Goal: Task Accomplishment & Management: Manage account settings

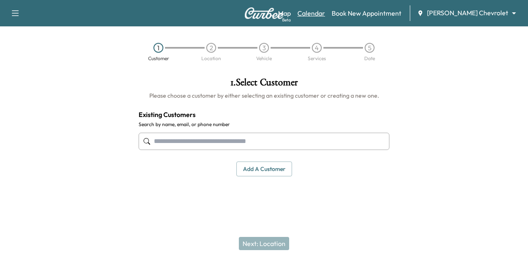
click at [325, 17] on link "Calendar" at bounding box center [311, 13] width 28 height 10
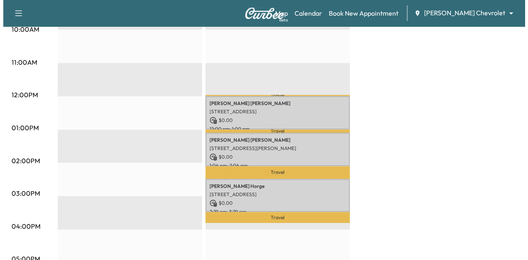
scroll to position [297, 0]
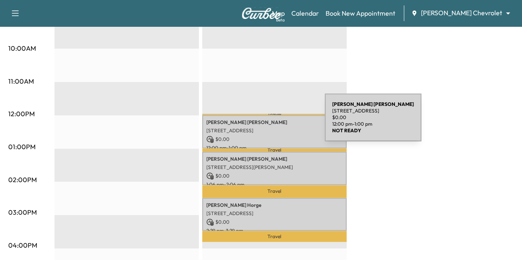
click at [263, 122] on p "[PERSON_NAME]" at bounding box center [274, 122] width 136 height 7
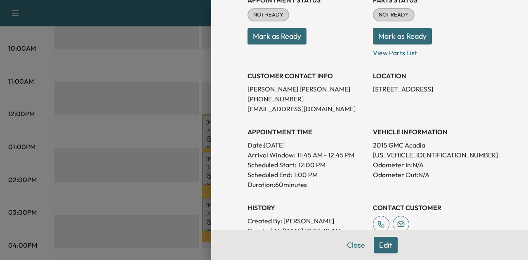
scroll to position [109, 0]
click at [341, 240] on button "Close" at bounding box center [355, 245] width 29 height 16
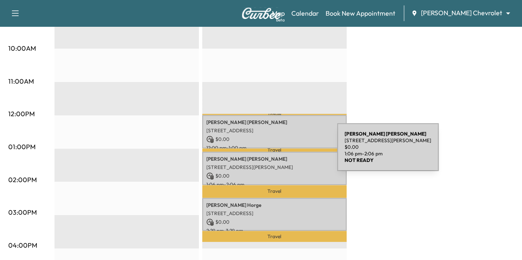
click at [275, 156] on p "[PERSON_NAME]" at bounding box center [274, 159] width 136 height 7
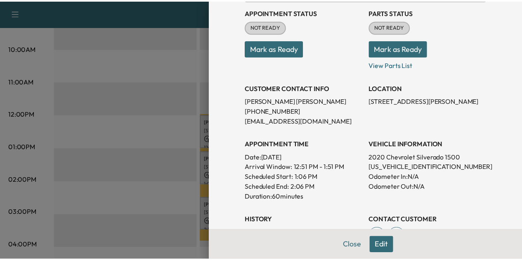
scroll to position [100, 0]
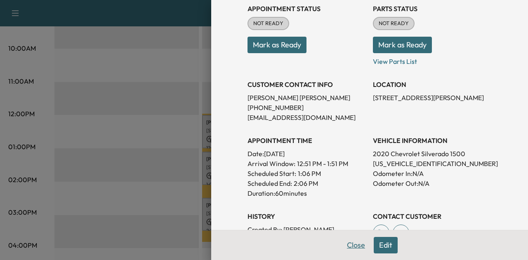
click at [352, 249] on button "Close" at bounding box center [355, 245] width 29 height 16
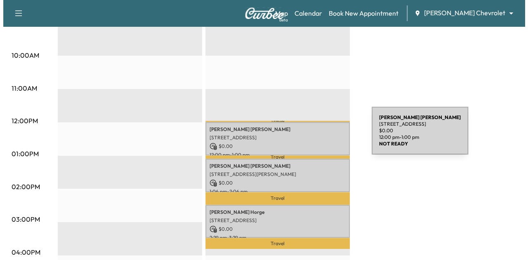
scroll to position [297, 0]
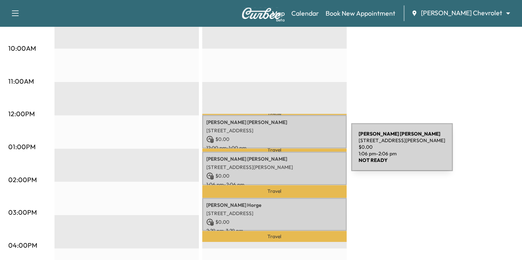
click at [289, 152] on div "[PERSON_NAME] [STREET_ADDRESS][PERSON_NAME] $ 0.00 1:06 pm - 2:06 pm" at bounding box center [274, 168] width 144 height 33
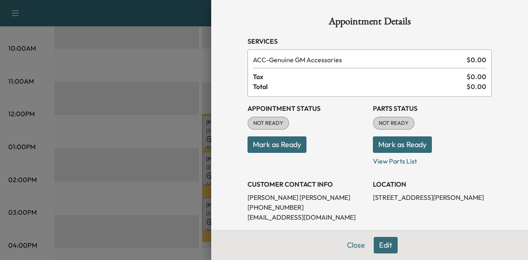
scroll to position [148, 0]
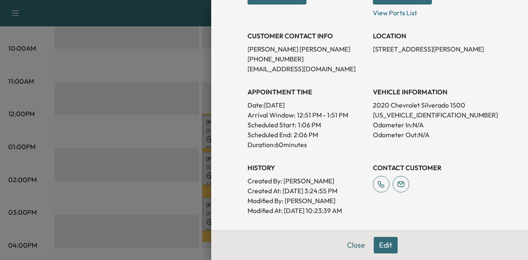
click at [402, 113] on p "[US_VEHICLE_IDENTIFICATION_NUMBER]" at bounding box center [432, 115] width 119 height 10
copy p "[US_VEHICLE_IDENTIFICATION_NUMBER]"
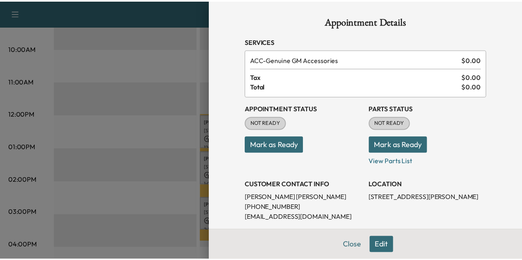
scroll to position [118, 0]
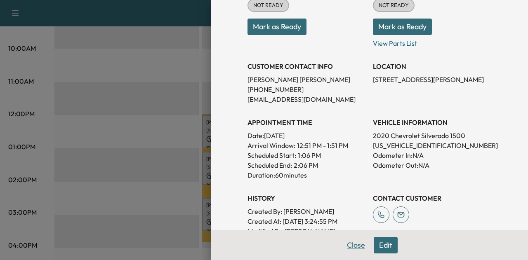
click at [355, 242] on button "Close" at bounding box center [355, 245] width 29 height 16
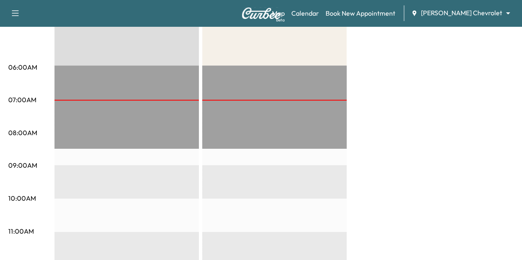
scroll to position [146, 0]
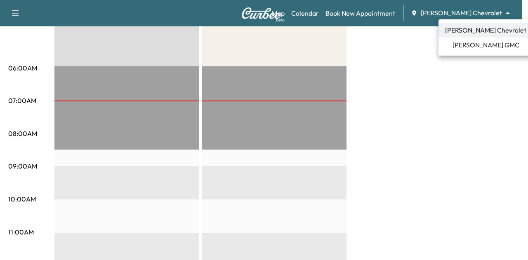
click at [469, 47] on span "[PERSON_NAME] GMC" at bounding box center [485, 45] width 67 height 10
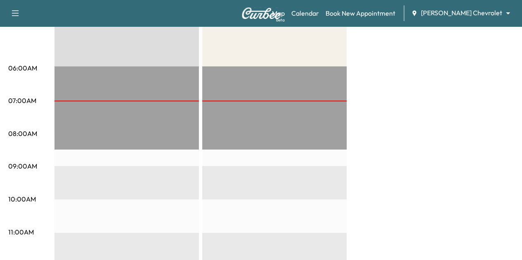
scroll to position [0, 0]
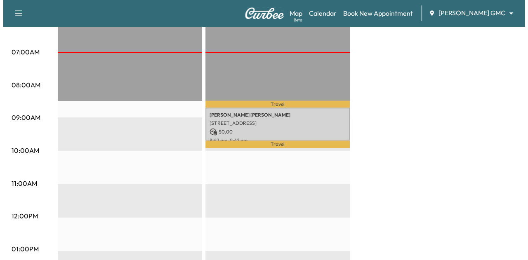
scroll to position [205, 0]
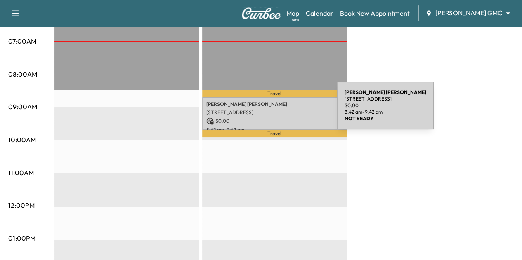
click at [275, 110] on p "[STREET_ADDRESS]" at bounding box center [274, 112] width 136 height 7
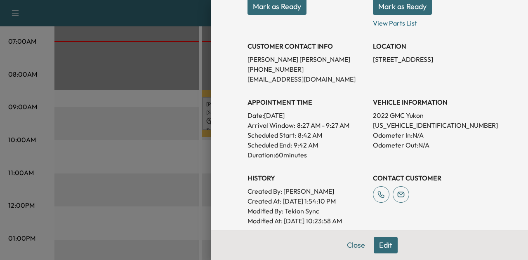
scroll to position [145, 0]
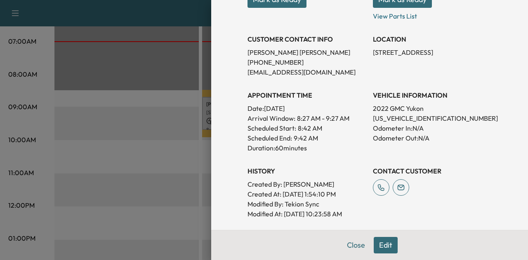
click at [381, 119] on p "[US_VEHICLE_IDENTIFICATION_NUMBER]" at bounding box center [432, 118] width 119 height 10
copy p "[US_VEHICLE_IDENTIFICATION_NUMBER]"
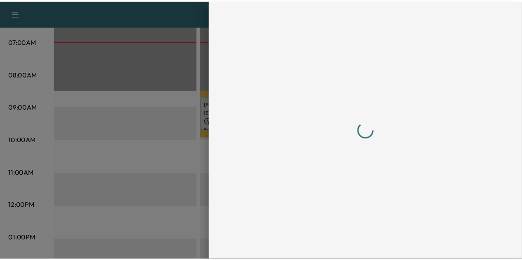
scroll to position [0, 0]
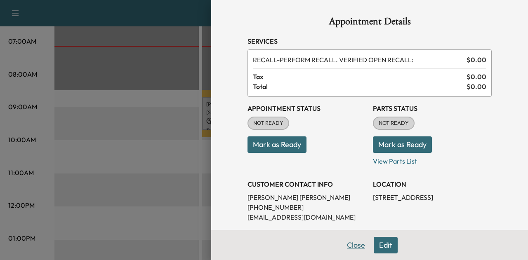
click at [348, 249] on button "Close" at bounding box center [355, 245] width 29 height 16
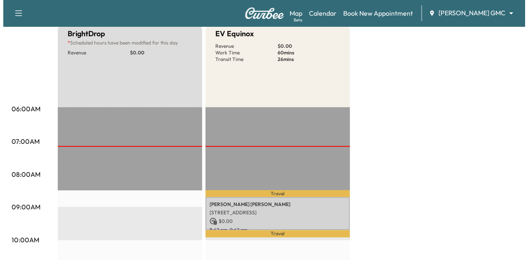
scroll to position [104, 0]
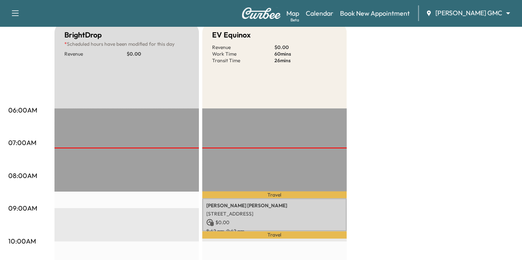
drag, startPoint x: 163, startPoint y: 51, endPoint x: 143, endPoint y: 123, distance: 74.9
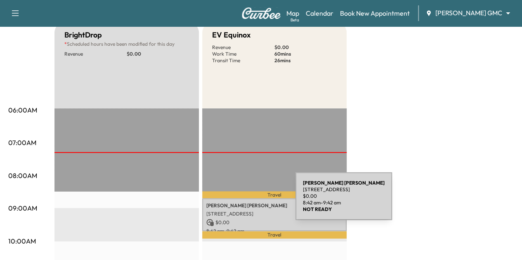
click at [234, 202] on p "[PERSON_NAME]" at bounding box center [274, 205] width 136 height 7
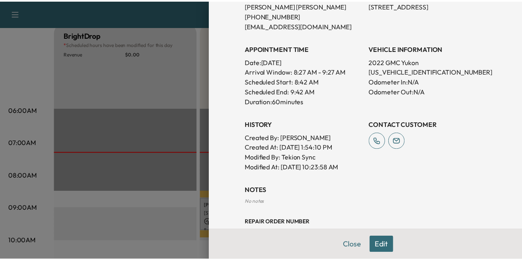
scroll to position [113, 0]
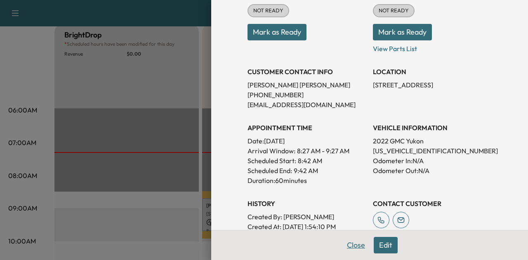
click at [346, 243] on button "Close" at bounding box center [355, 245] width 29 height 16
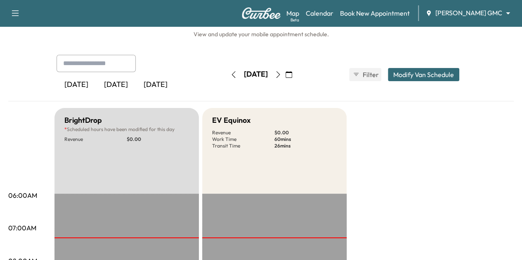
scroll to position [18, 0]
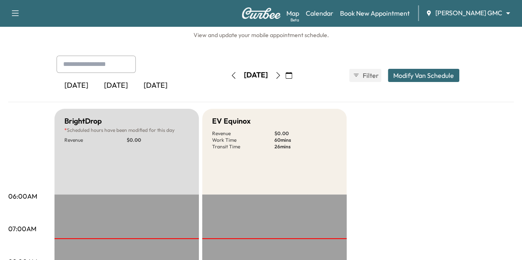
click at [285, 81] on button "button" at bounding box center [278, 75] width 14 height 13
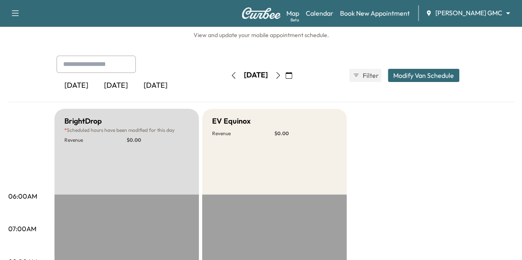
click at [230, 77] on icon "button" at bounding box center [233, 75] width 7 height 7
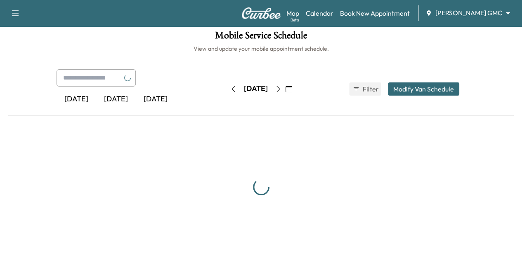
scroll to position [18, 0]
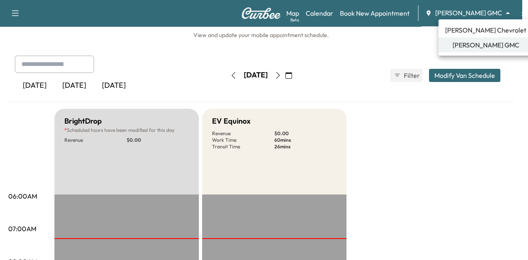
click at [467, 11] on body "Support Log Out Map Beta Calendar Book New Appointment [PERSON_NAME] GMC ******…" at bounding box center [264, 112] width 528 height 260
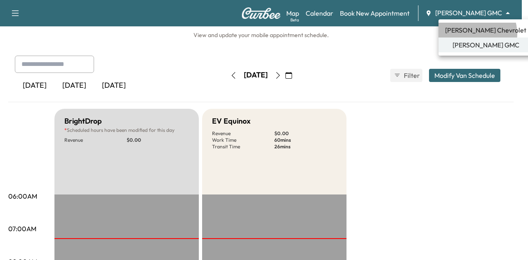
click at [473, 34] on span "[PERSON_NAME] Chevrolet" at bounding box center [485, 30] width 81 height 10
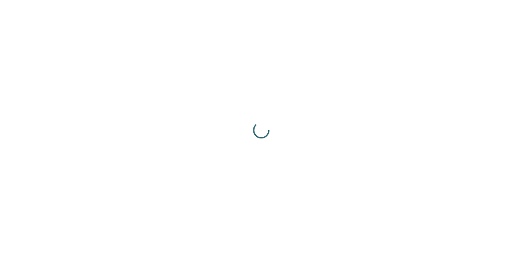
scroll to position [0, 0]
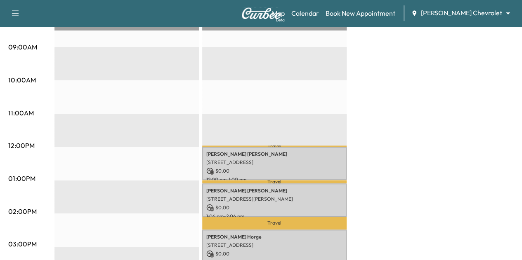
scroll to position [265, 0]
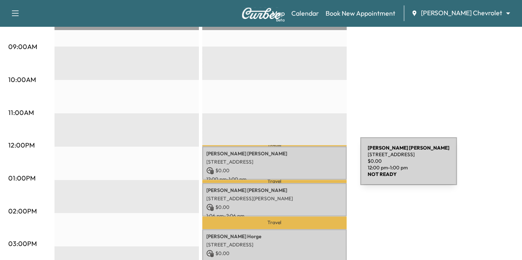
click at [298, 167] on p "$ 0.00" at bounding box center [274, 170] width 136 height 7
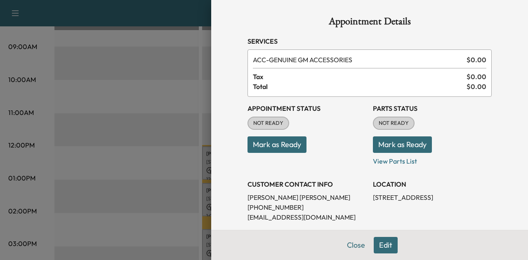
click at [262, 140] on button "Mark as Ready" at bounding box center [276, 144] width 59 height 16
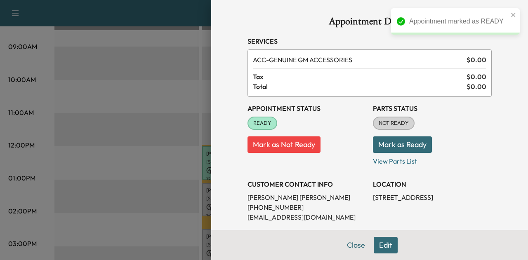
click at [377, 138] on button "Mark as Ready" at bounding box center [402, 144] width 59 height 16
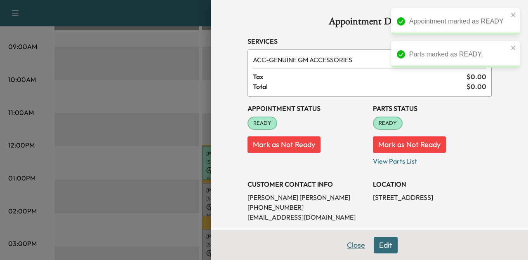
click at [347, 243] on button "Close" at bounding box center [355, 245] width 29 height 16
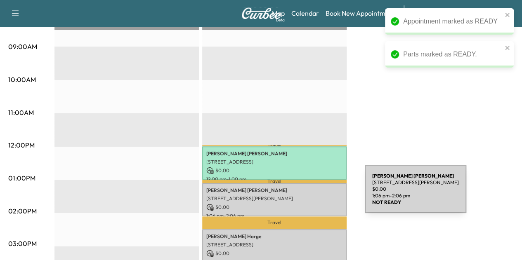
click at [303, 195] on p "[STREET_ADDRESS][PERSON_NAME]" at bounding box center [274, 198] width 136 height 7
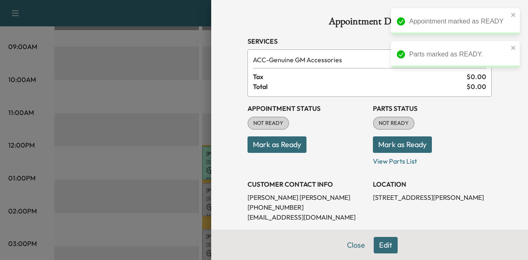
click at [259, 139] on button "Mark as Ready" at bounding box center [276, 144] width 59 height 16
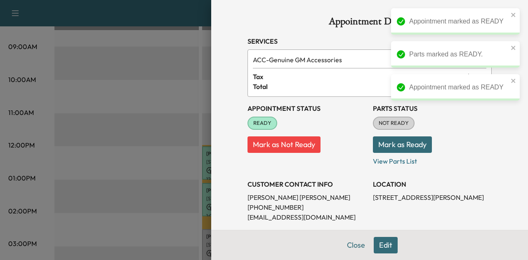
click at [374, 142] on button "Mark as Ready" at bounding box center [402, 144] width 59 height 16
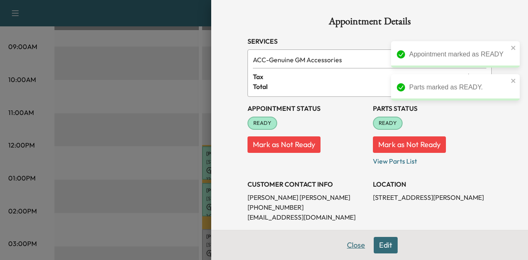
click at [352, 243] on button "Close" at bounding box center [355, 245] width 29 height 16
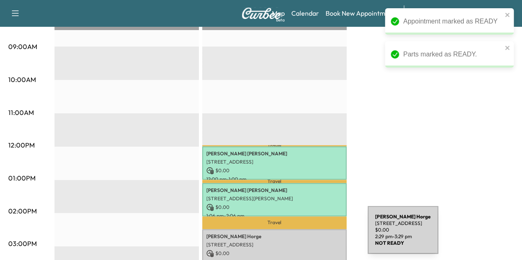
click at [305, 235] on p "[PERSON_NAME]" at bounding box center [274, 236] width 136 height 7
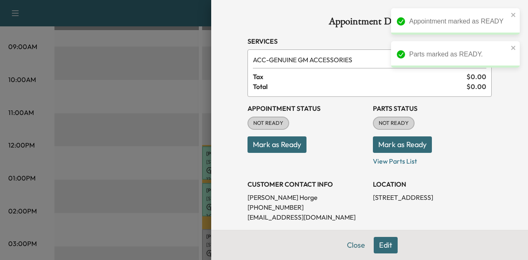
click at [287, 150] on button "Mark as Ready" at bounding box center [276, 144] width 59 height 16
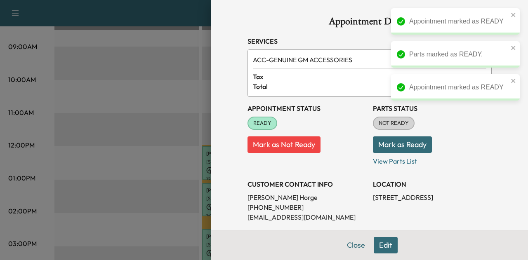
click at [390, 145] on button "Mark as Ready" at bounding box center [402, 144] width 59 height 16
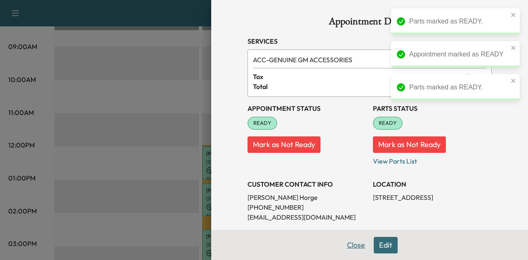
click at [351, 243] on button "Close" at bounding box center [355, 245] width 29 height 16
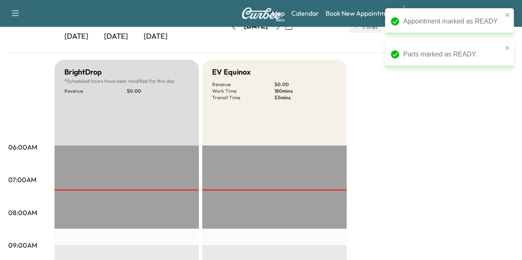
scroll to position [0, 0]
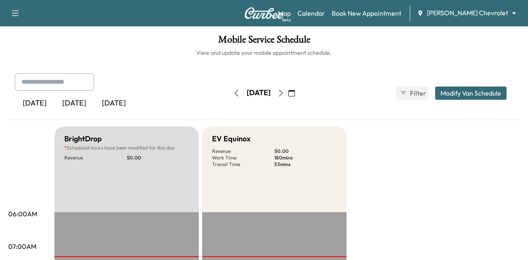
click at [484, 12] on body "Parts marked as READY. Support Log Out Map Beta Calendar Book New Appointment […" at bounding box center [264, 130] width 528 height 260
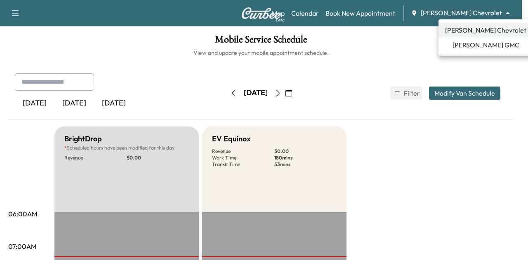
click at [480, 43] on span "[PERSON_NAME] GMC" at bounding box center [485, 45] width 67 height 10
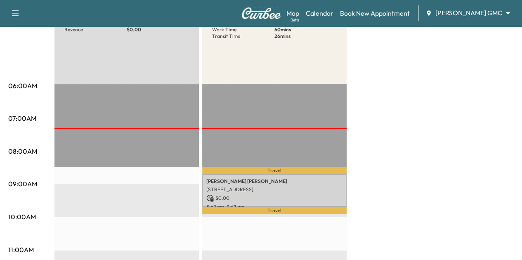
scroll to position [134, 0]
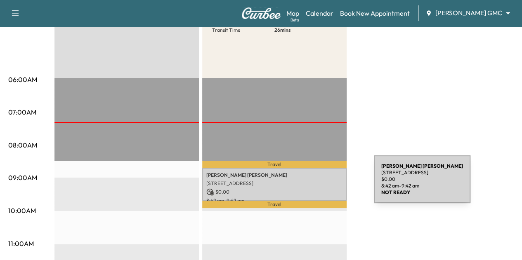
click at [312, 184] on p "[STREET_ADDRESS]" at bounding box center [274, 183] width 136 height 7
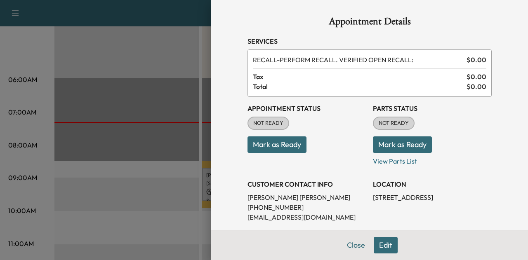
click at [281, 151] on button "Mark as Ready" at bounding box center [276, 144] width 59 height 16
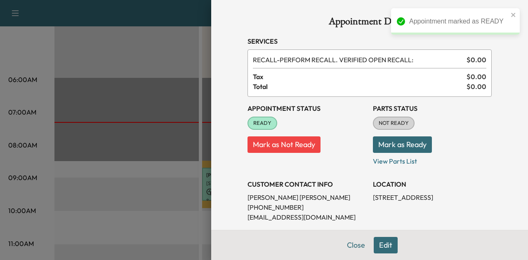
click at [393, 138] on button "Mark as Ready" at bounding box center [402, 144] width 59 height 16
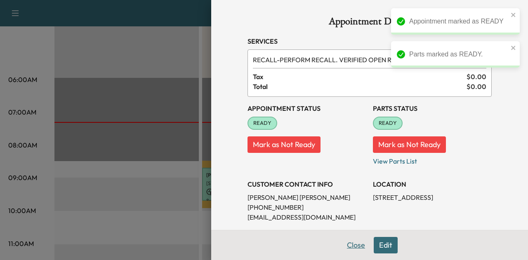
click at [347, 244] on button "Close" at bounding box center [355, 245] width 29 height 16
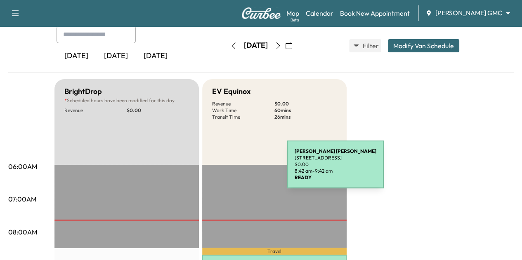
scroll to position [0, 0]
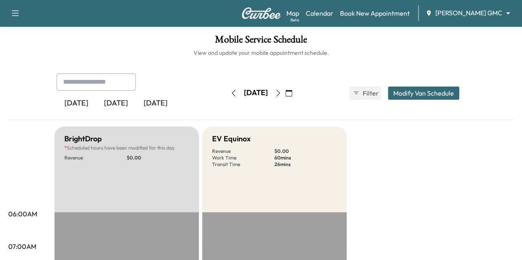
click at [281, 92] on icon "button" at bounding box center [278, 93] width 7 height 7
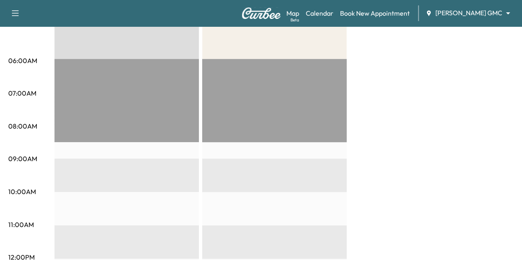
scroll to position [152, 0]
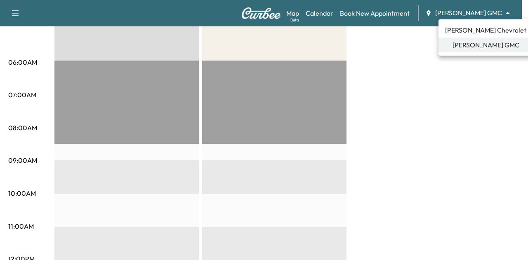
click at [487, 30] on span "[PERSON_NAME] Chevrolet" at bounding box center [485, 30] width 81 height 10
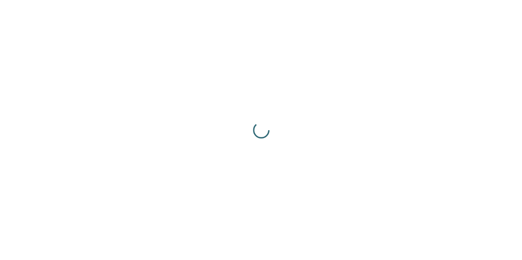
scroll to position [0, 0]
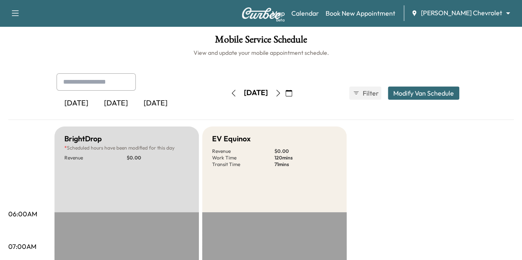
click at [230, 92] on icon "button" at bounding box center [233, 93] width 7 height 7
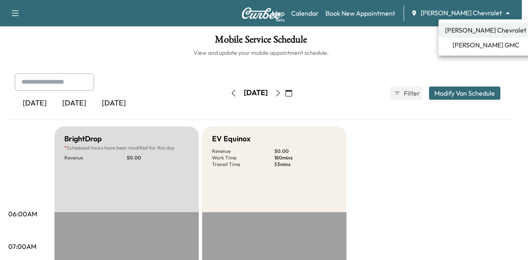
click at [498, 8] on body "Support Log Out Map Beta Calendar Book New Appointment [PERSON_NAME] Chevrolet …" at bounding box center [264, 130] width 528 height 260
click at [488, 45] on span "[PERSON_NAME] GMC" at bounding box center [485, 45] width 67 height 10
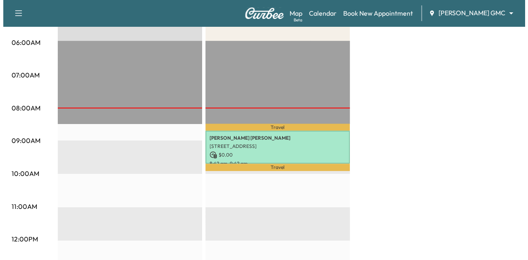
scroll to position [170, 0]
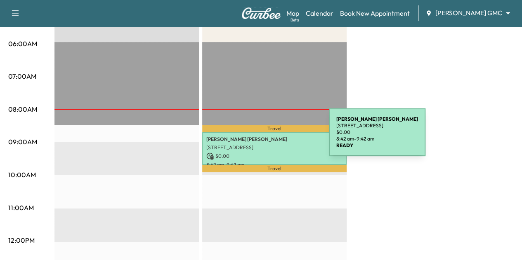
click at [267, 137] on p "[PERSON_NAME]" at bounding box center [274, 139] width 136 height 7
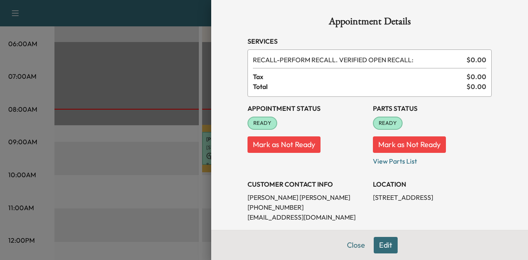
scroll to position [126, 0]
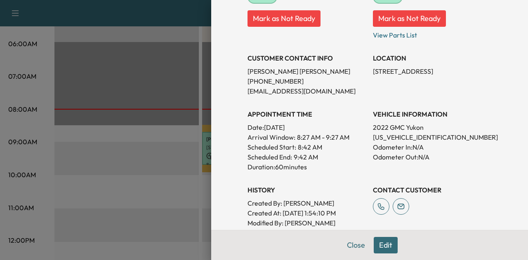
click at [389, 139] on p "[US_VEHICLE_IDENTIFICATION_NUMBER]" at bounding box center [432, 137] width 119 height 10
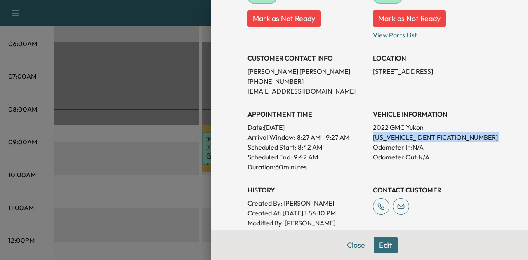
copy p "[US_VEHICLE_IDENTIFICATION_NUMBER]"
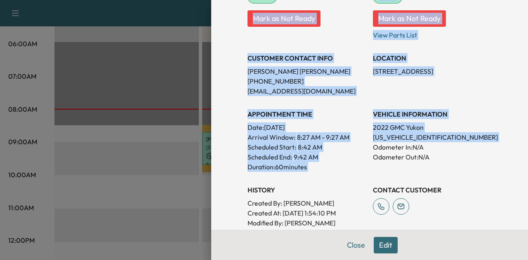
drag, startPoint x: 389, startPoint y: 139, endPoint x: 195, endPoint y: -40, distance: 264.3
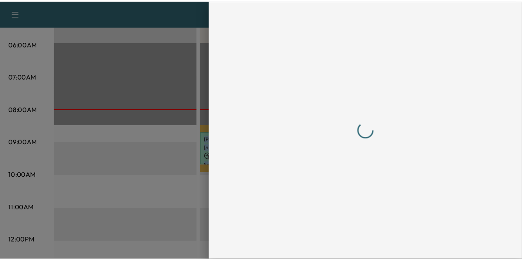
scroll to position [0, 0]
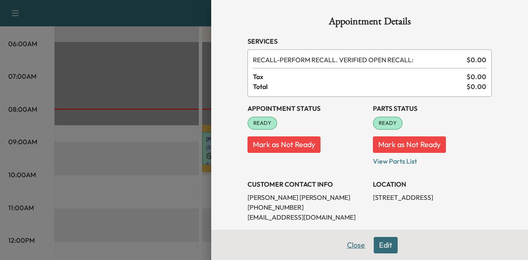
click at [343, 244] on button "Close" at bounding box center [355, 245] width 29 height 16
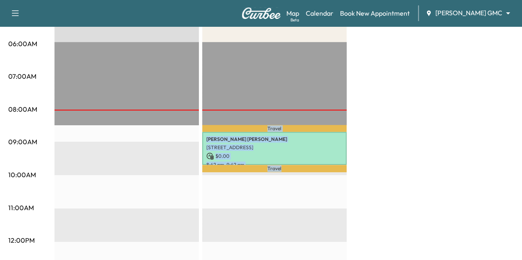
click at [406, 110] on div "BrightDrop * Scheduled hours have been modified for this day Revenue $ 0.00 EST…" at bounding box center [283, 265] width 459 height 618
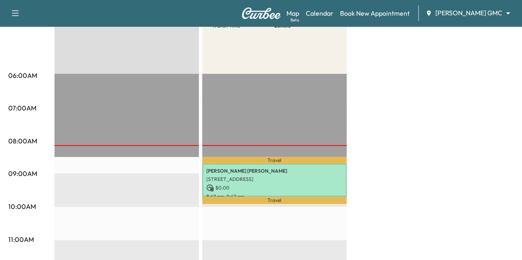
scroll to position [140, 0]
